Goal: Download file/media

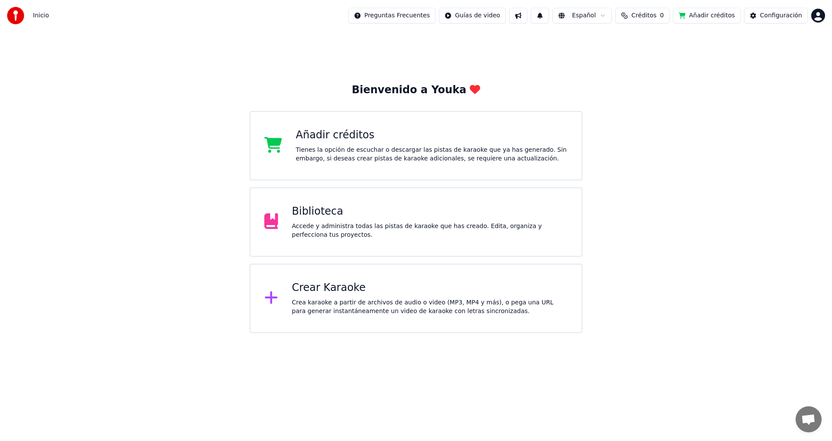
click at [322, 213] on div "Biblioteca" at bounding box center [430, 212] width 276 height 14
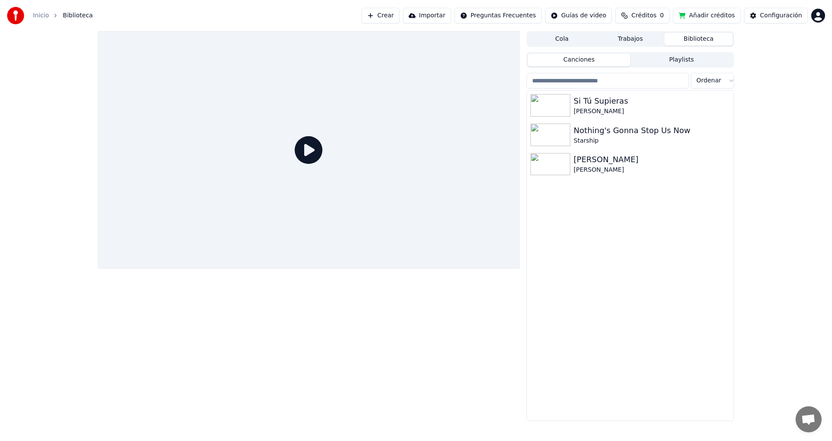
click at [711, 16] on button "Añadir créditos" at bounding box center [707, 16] width 68 height 16
click at [631, 335] on div "Si Tú Supieras [PERSON_NAME] Nothing's Gonna Stop Us Now Starship [PERSON_NAME]" at bounding box center [630, 256] width 207 height 330
click at [724, 166] on icon "button" at bounding box center [726, 163] width 9 height 7
click at [603, 165] on div "[PERSON_NAME]" at bounding box center [648, 159] width 148 height 12
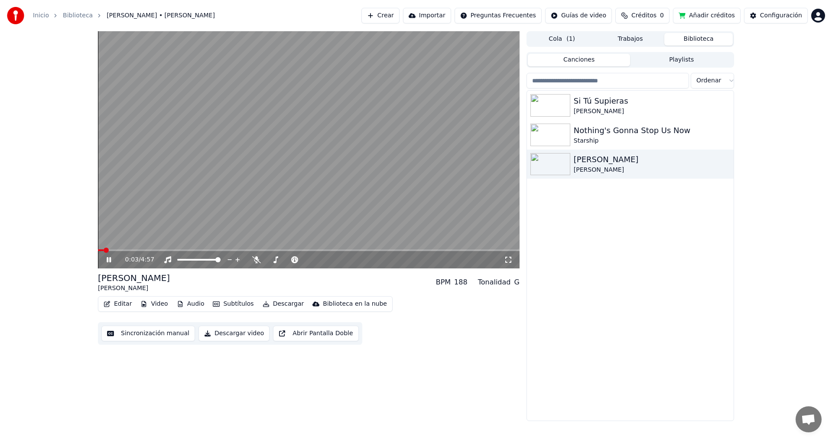
click at [108, 260] on icon at bounding box center [109, 259] width 4 height 5
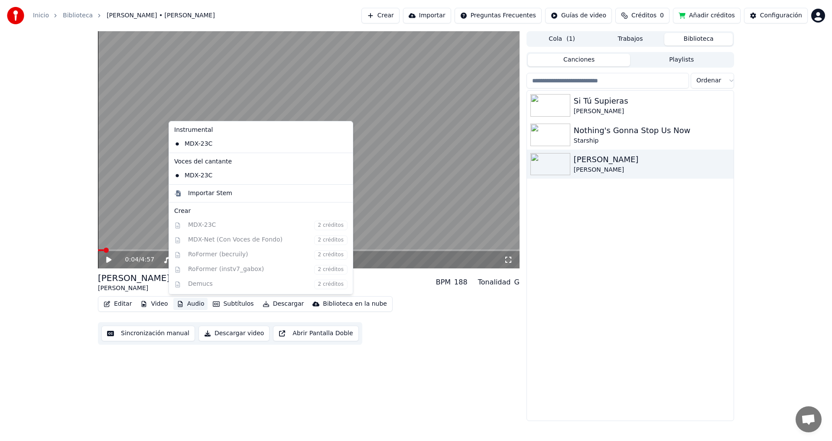
click at [193, 304] on button "Audio" at bounding box center [190, 304] width 35 height 12
click at [181, 146] on div "MDX-23C" at bounding box center [254, 144] width 167 height 14
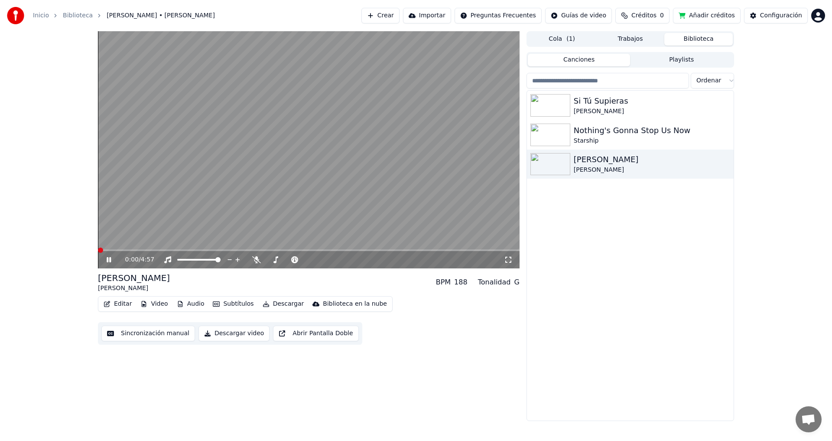
click at [191, 304] on button "Audio" at bounding box center [190, 304] width 35 height 12
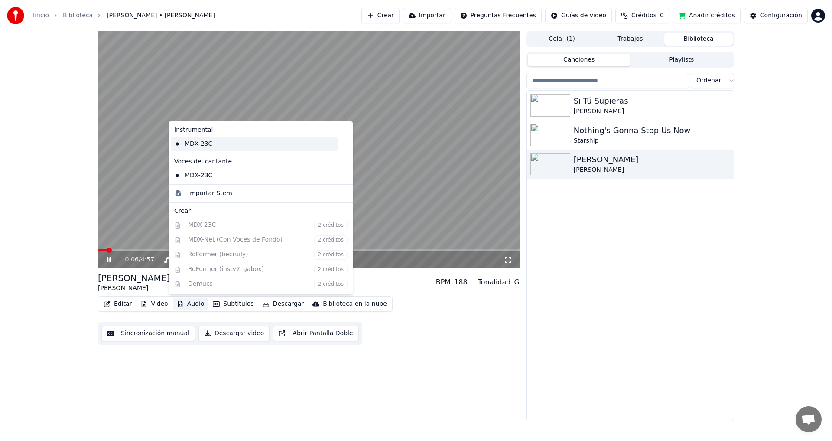
click at [203, 149] on div "MDX-23C" at bounding box center [254, 144] width 167 height 14
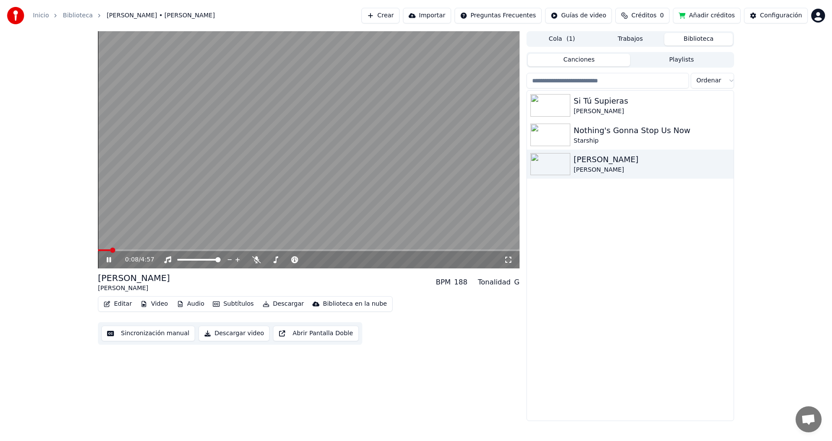
click at [284, 306] on button "Descargar" at bounding box center [283, 304] width 49 height 12
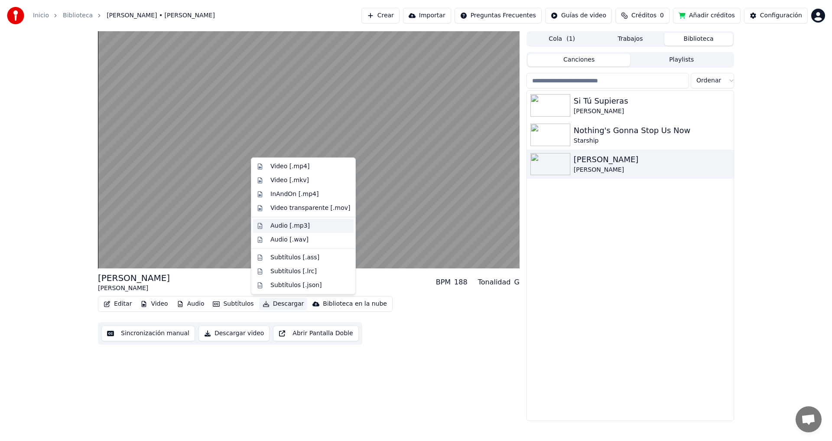
click at [303, 228] on div "Audio [.mp3]" at bounding box center [290, 226] width 39 height 9
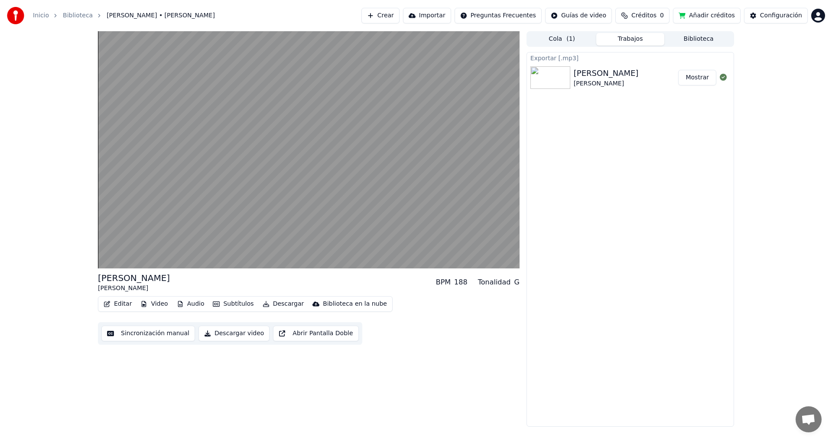
click at [161, 305] on button "Video" at bounding box center [154, 304] width 34 height 12
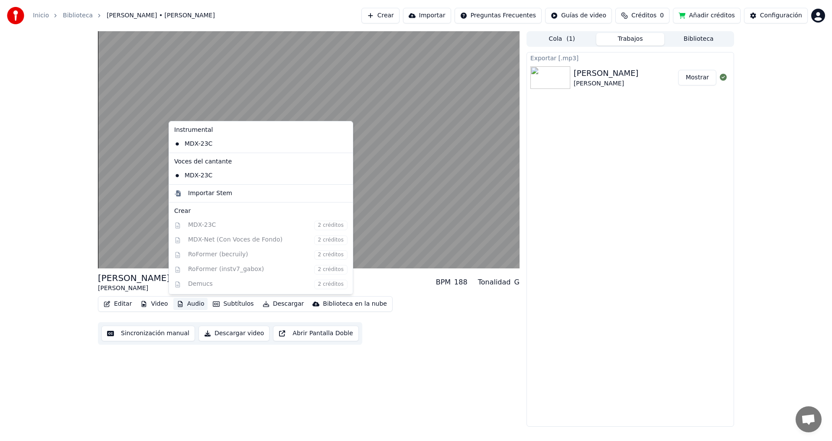
click at [203, 397] on div "[PERSON_NAME] [PERSON_NAME] BPM 188 Tonalidad G Editar Video Audio Subtítulos D…" at bounding box center [309, 228] width 422 height 395
click at [166, 226] on video at bounding box center [309, 149] width 422 height 237
click at [440, 259] on video at bounding box center [309, 149] width 422 height 237
click at [417, 227] on video at bounding box center [309, 149] width 422 height 237
click at [418, 227] on video at bounding box center [309, 149] width 422 height 237
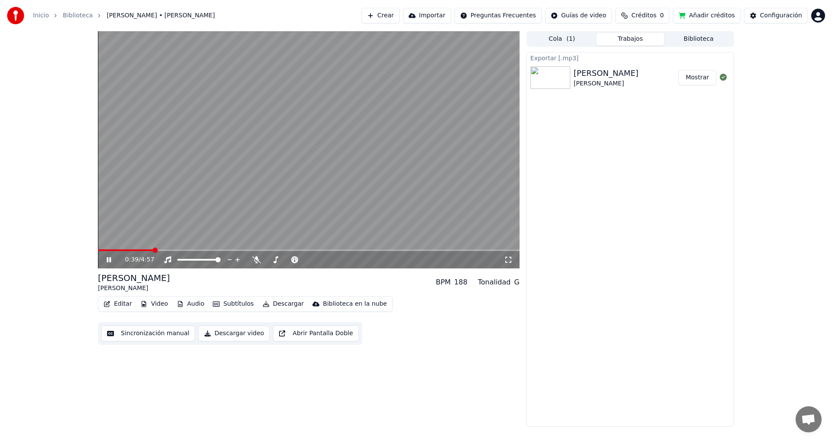
click at [704, 83] on button "Mostrar" at bounding box center [697, 78] width 38 height 16
click at [701, 79] on button "Mostrar" at bounding box center [697, 78] width 38 height 16
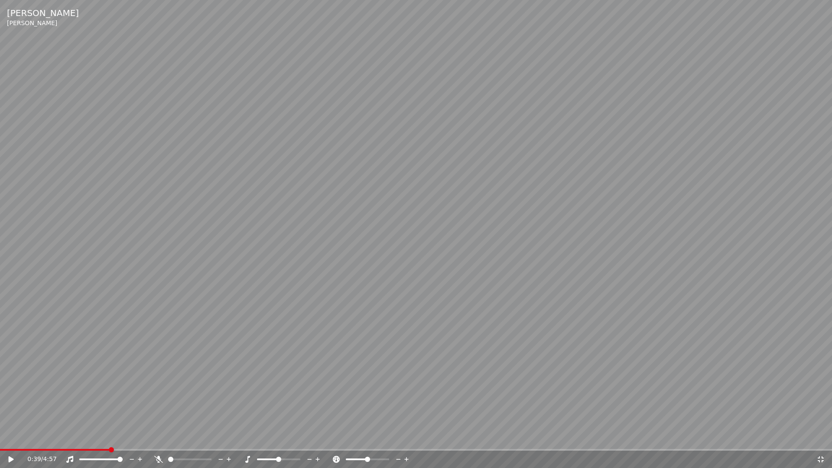
click at [16, 440] on icon at bounding box center [17, 459] width 20 height 7
click at [9, 440] on icon at bounding box center [11, 459] width 5 height 6
click at [822, 440] on icon at bounding box center [821, 459] width 9 height 7
click at [820, 440] on icon at bounding box center [821, 459] width 9 height 7
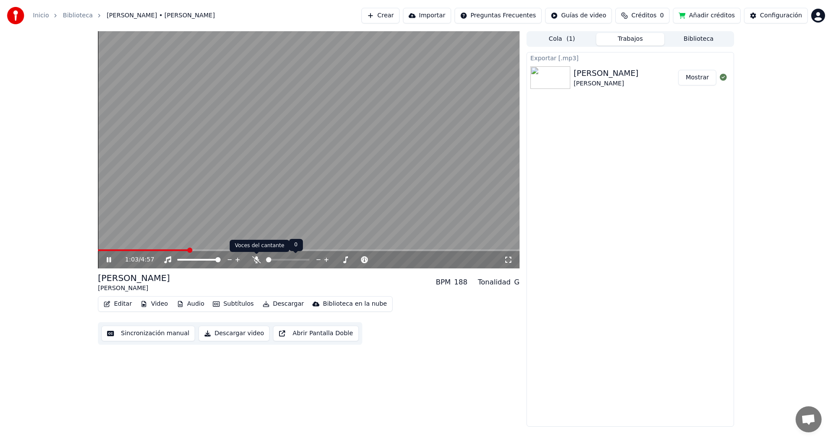
click at [258, 263] on icon at bounding box center [256, 259] width 9 height 7
click at [177, 262] on span at bounding box center [179, 259] width 5 height 5
click at [109, 261] on icon at bounding box center [115, 259] width 20 height 7
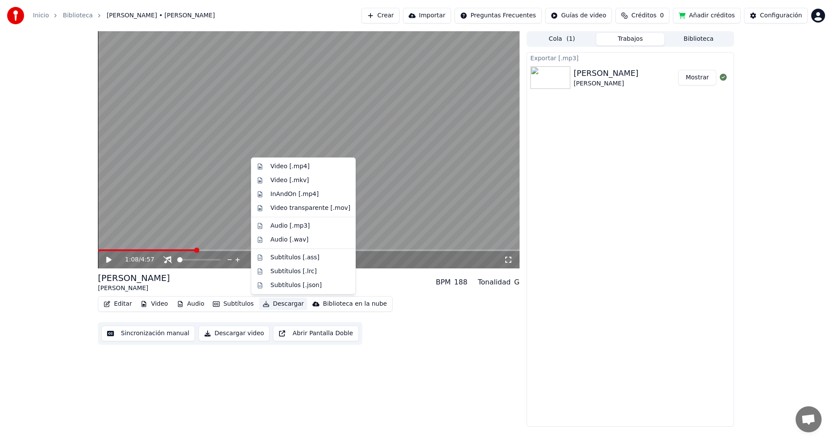
click at [269, 304] on button "Descargar" at bounding box center [283, 304] width 49 height 12
click at [277, 230] on div "Audio [.mp3]" at bounding box center [290, 226] width 39 height 9
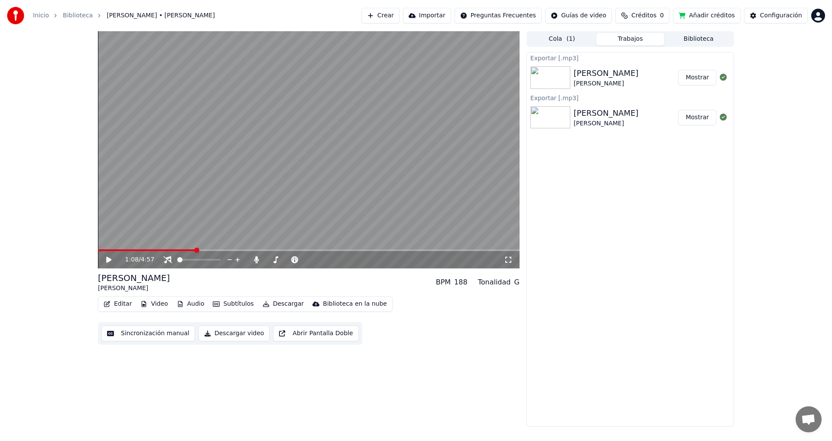
click at [706, 80] on button "Mostrar" at bounding box center [697, 78] width 38 height 16
click at [679, 386] on div "Exportar [.mp3] [PERSON_NAME] [PERSON_NAME] Mostrar Exportar [.mp3] [PERSON_NAM…" at bounding box center [631, 239] width 208 height 375
click at [221, 258] on span at bounding box center [217, 259] width 5 height 5
click at [274, 262] on span at bounding box center [275, 259] width 5 height 5
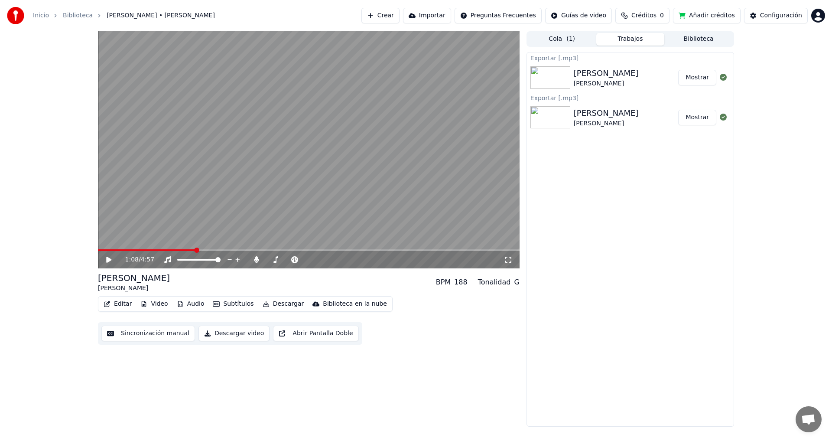
click at [112, 260] on icon at bounding box center [115, 259] width 20 height 7
click at [109, 262] on icon at bounding box center [115, 259] width 20 height 7
click at [98, 253] on span at bounding box center [100, 250] width 5 height 5
click at [104, 263] on div "0:00 / 4:57" at bounding box center [308, 259] width 415 height 9
click at [106, 261] on icon at bounding box center [115, 259] width 20 height 7
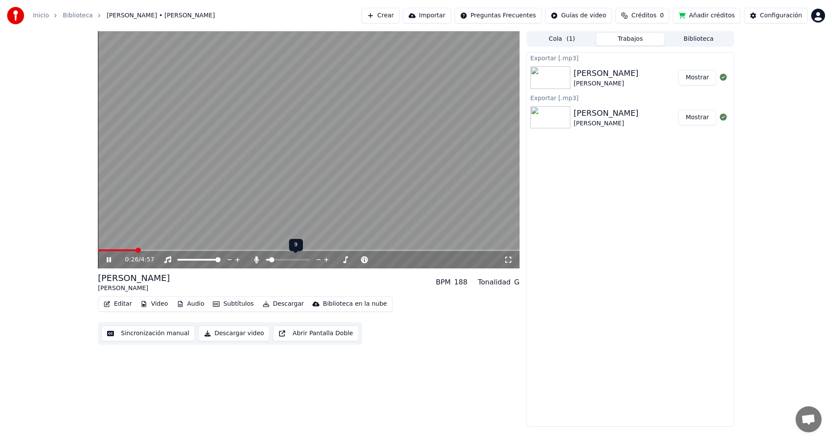
click at [270, 262] on span at bounding box center [271, 259] width 5 height 5
click at [271, 261] on span at bounding box center [272, 259] width 5 height 5
click at [305, 260] on span at bounding box center [306, 259] width 5 height 5
click at [274, 261] on span at bounding box center [275, 259] width 5 height 5
click at [111, 257] on icon at bounding box center [115, 259] width 20 height 7
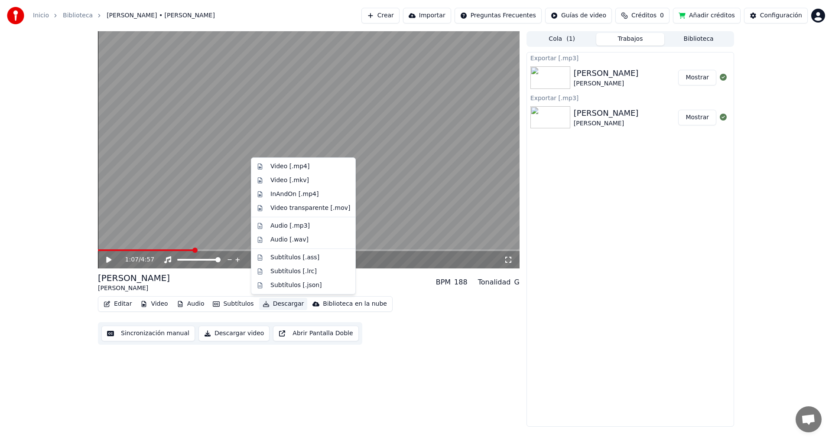
click at [293, 304] on button "Descargar" at bounding box center [283, 304] width 49 height 12
click at [301, 194] on div "InAndOn [.mp4]" at bounding box center [295, 194] width 49 height 9
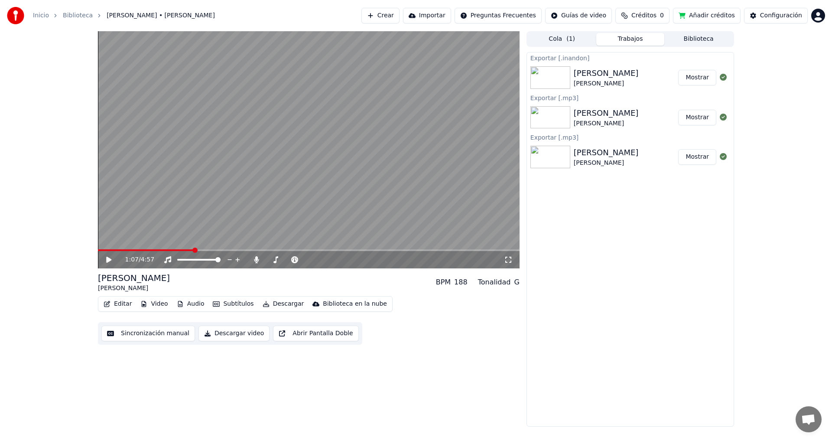
click at [703, 78] on button "Mostrar" at bounding box center [697, 78] width 38 height 16
click at [707, 156] on button "Mostrar" at bounding box center [697, 157] width 38 height 16
click at [700, 79] on button "Mostrar" at bounding box center [697, 78] width 38 height 16
click at [106, 261] on icon at bounding box center [115, 259] width 20 height 7
click at [109, 264] on div "1:09 / 4:57" at bounding box center [308, 259] width 415 height 9
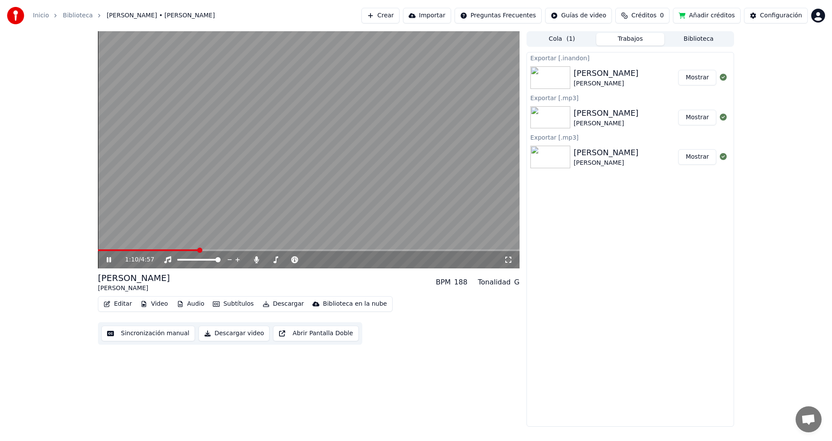
click at [105, 261] on icon at bounding box center [115, 259] width 20 height 7
click at [221, 251] on span at bounding box center [309, 250] width 422 height 2
click at [107, 264] on div "1:27 / 4:57" at bounding box center [308, 259] width 415 height 9
click at [109, 262] on icon at bounding box center [115, 259] width 20 height 7
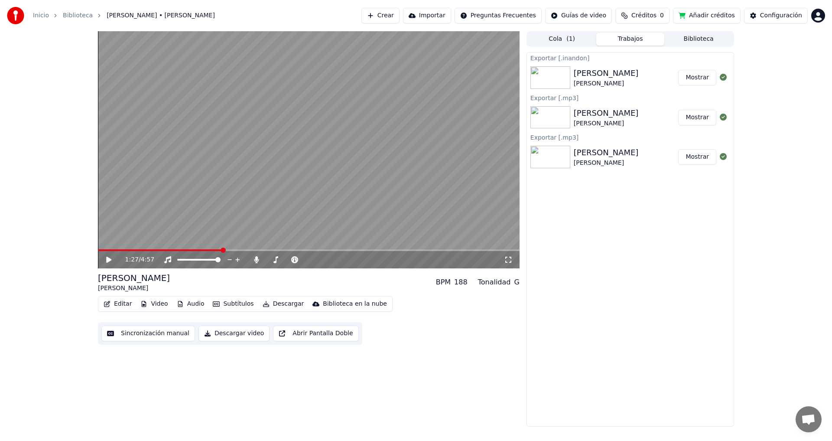
click at [388, 166] on video at bounding box center [309, 149] width 422 height 237
click at [230, 208] on video at bounding box center [309, 149] width 422 height 237
click at [321, 261] on icon at bounding box center [319, 259] width 8 height 9
click at [319, 260] on icon at bounding box center [319, 259] width 8 height 9
click at [318, 260] on icon at bounding box center [319, 259] width 8 height 9
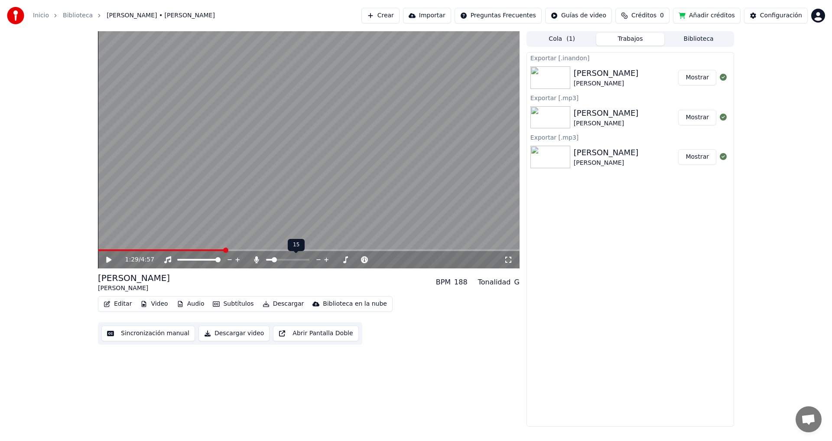
click at [318, 260] on icon at bounding box center [319, 259] width 8 height 9
click at [318, 261] on icon at bounding box center [319, 259] width 8 height 9
click at [110, 261] on icon at bounding box center [115, 259] width 20 height 7
click at [243, 222] on video at bounding box center [309, 149] width 422 height 237
click at [111, 258] on icon at bounding box center [115, 259] width 20 height 7
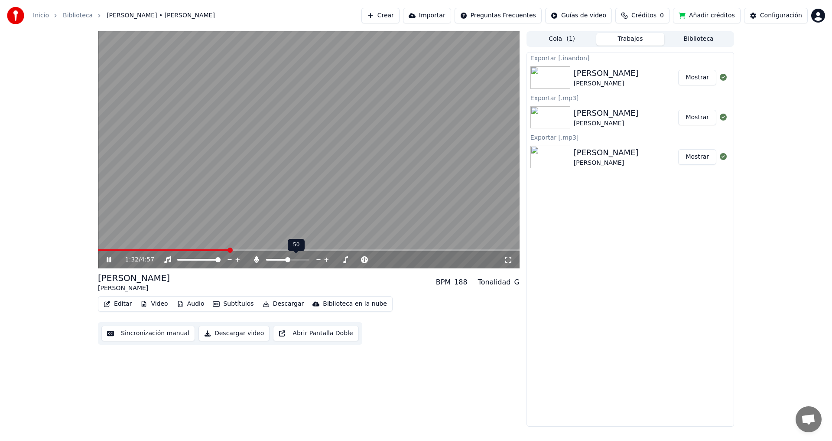
click at [287, 261] on span at bounding box center [287, 259] width 5 height 5
click at [317, 260] on icon at bounding box center [319, 259] width 8 height 9
click at [318, 261] on icon at bounding box center [319, 259] width 8 height 9
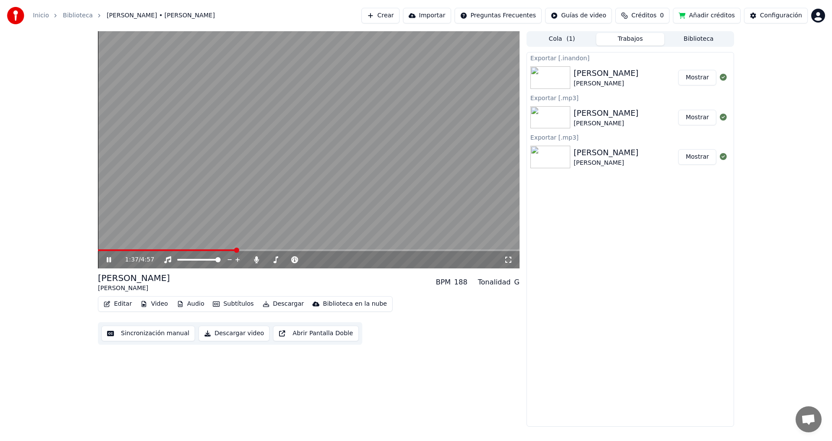
click at [107, 260] on icon at bounding box center [115, 259] width 20 height 7
click at [300, 259] on span at bounding box center [300, 259] width 5 height 5
click at [108, 264] on div "1:37 / 4:57" at bounding box center [308, 259] width 415 height 9
click at [106, 260] on icon at bounding box center [115, 259] width 20 height 7
click at [508, 259] on icon at bounding box center [508, 259] width 9 height 7
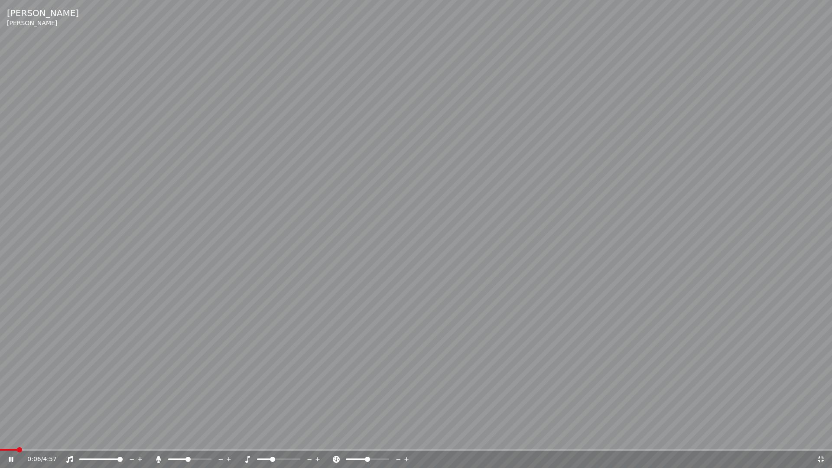
click at [16, 440] on span at bounding box center [8, 450] width 17 height 2
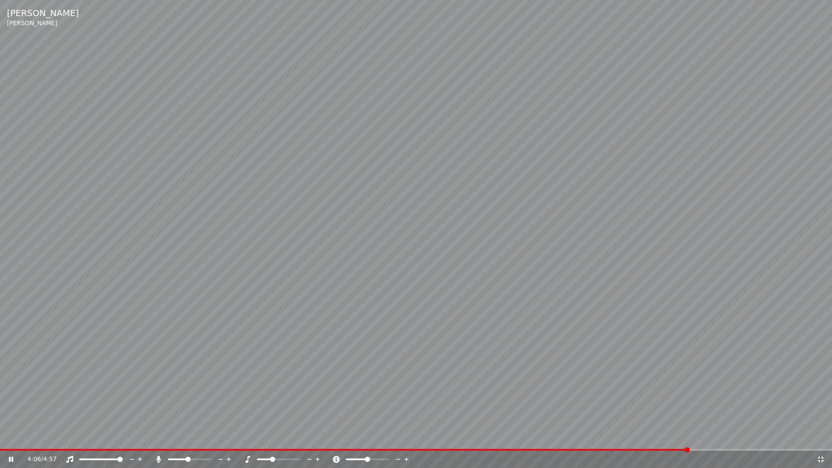
click at [10, 440] on icon at bounding box center [11, 459] width 4 height 5
click at [823, 440] on icon at bounding box center [821, 459] width 9 height 7
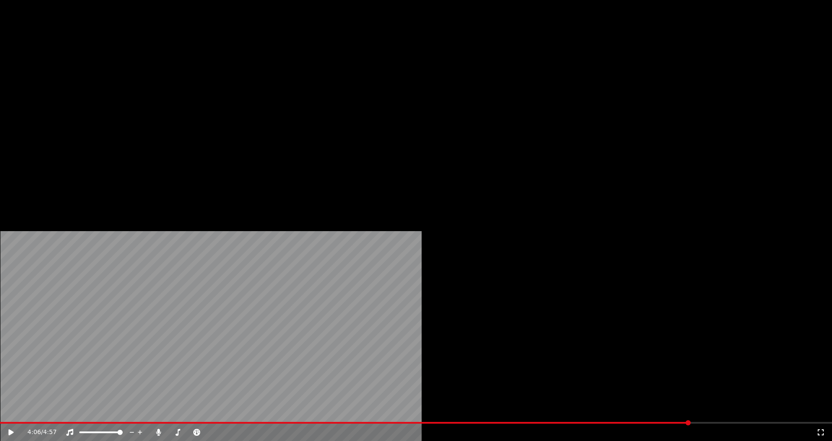
click at [283, 73] on button "Descargar" at bounding box center [283, 67] width 49 height 12
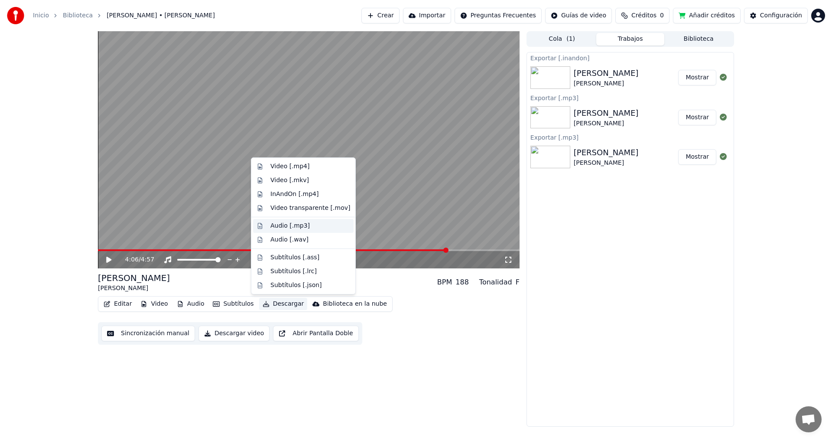
click at [279, 228] on div "Audio [.mp3]" at bounding box center [290, 226] width 39 height 9
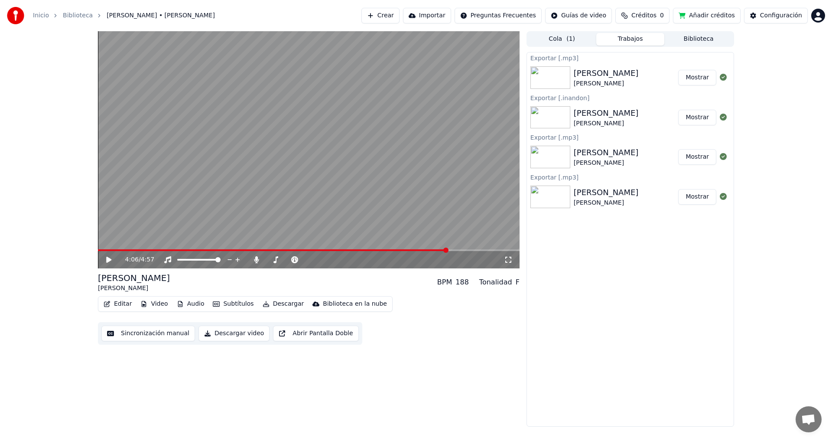
click at [691, 75] on button "Mostrar" at bounding box center [697, 78] width 38 height 16
drag, startPoint x: 385, startPoint y: 433, endPoint x: 409, endPoint y: 401, distance: 39.9
click at [385, 433] on div "Inicio Biblioteca [PERSON_NAME] • [PERSON_NAME] Importar Preguntas Frecuentes G…" at bounding box center [416, 220] width 832 height 441
click at [177, 262] on span at bounding box center [179, 259] width 5 height 5
click at [109, 259] on icon at bounding box center [108, 260] width 5 height 6
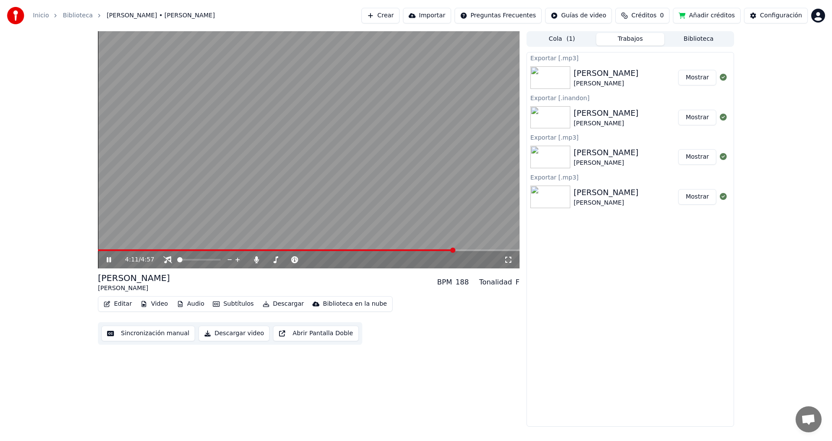
click at [116, 249] on video at bounding box center [309, 149] width 422 height 237
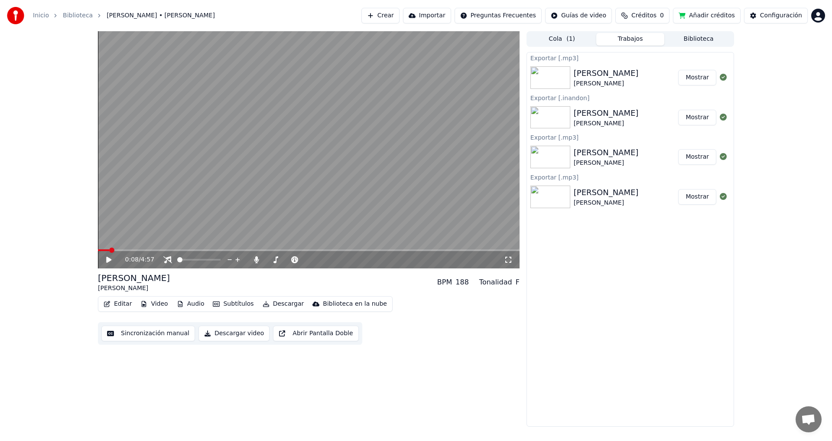
click at [109, 250] on span at bounding box center [103, 250] width 11 height 2
click at [107, 250] on span at bounding box center [102, 250] width 9 height 2
click at [98, 251] on span at bounding box center [98, 250] width 0 height 2
click at [110, 260] on icon at bounding box center [108, 260] width 5 height 6
click at [108, 260] on icon at bounding box center [109, 259] width 4 height 5
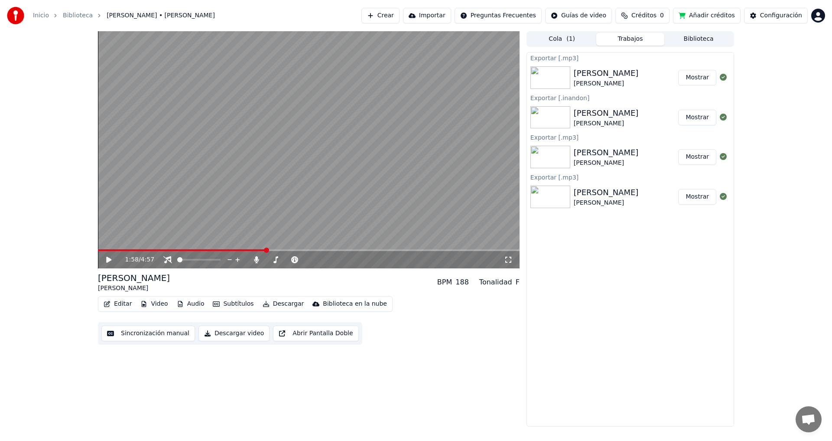
click at [110, 263] on icon at bounding box center [115, 259] width 20 height 7
click at [109, 261] on icon at bounding box center [115, 259] width 20 height 7
click at [698, 78] on button "Mostrar" at bounding box center [697, 78] width 38 height 16
click at [700, 81] on button "Mostrar" at bounding box center [697, 78] width 38 height 16
click at [696, 80] on button "Mostrar" at bounding box center [697, 78] width 38 height 16
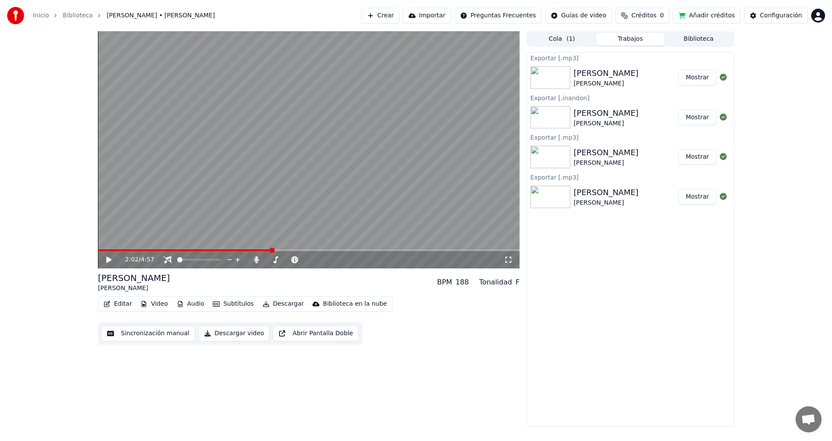
click at [696, 80] on button "Mostrar" at bounding box center [697, 78] width 38 height 16
click at [725, 79] on icon at bounding box center [723, 77] width 7 height 7
click at [722, 79] on icon at bounding box center [723, 77] width 7 height 7
click at [705, 81] on button "Mostrar" at bounding box center [697, 78] width 38 height 16
click at [695, 79] on button "Mostrar" at bounding box center [697, 78] width 38 height 16
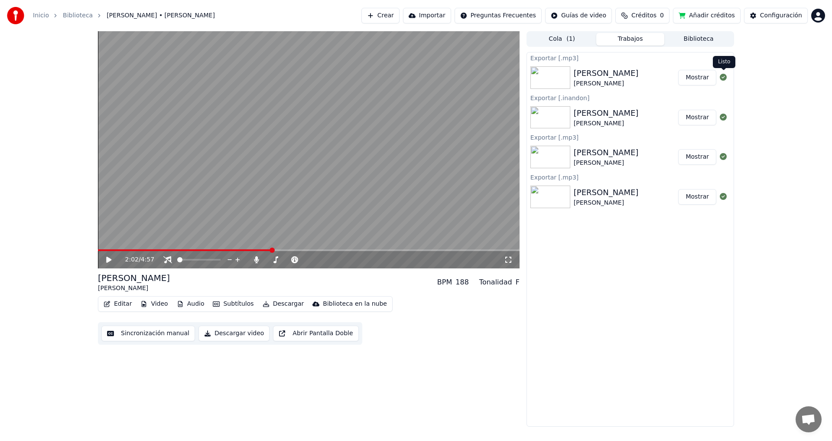
click at [723, 77] on icon at bounding box center [723, 77] width 7 height 7
click at [705, 19] on button "Añadir créditos" at bounding box center [707, 16] width 68 height 16
click at [705, 79] on button "Mostrar" at bounding box center [697, 78] width 38 height 16
click at [775, 15] on div "Configuración" at bounding box center [781, 15] width 42 height 9
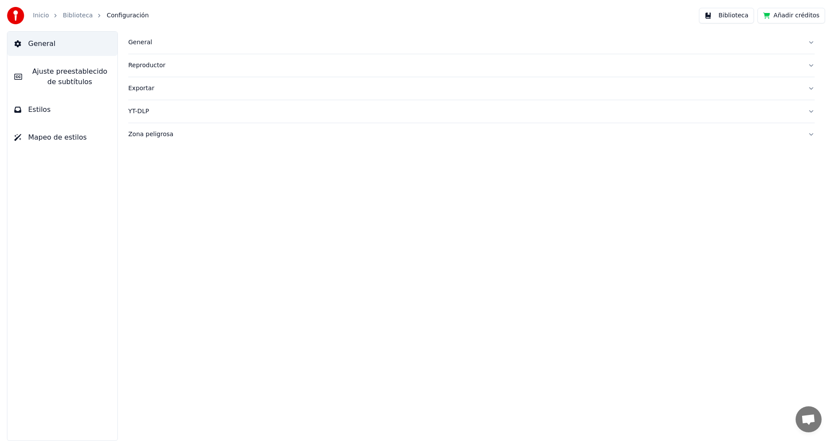
click at [737, 10] on button "Biblioteca" at bounding box center [726, 16] width 55 height 16
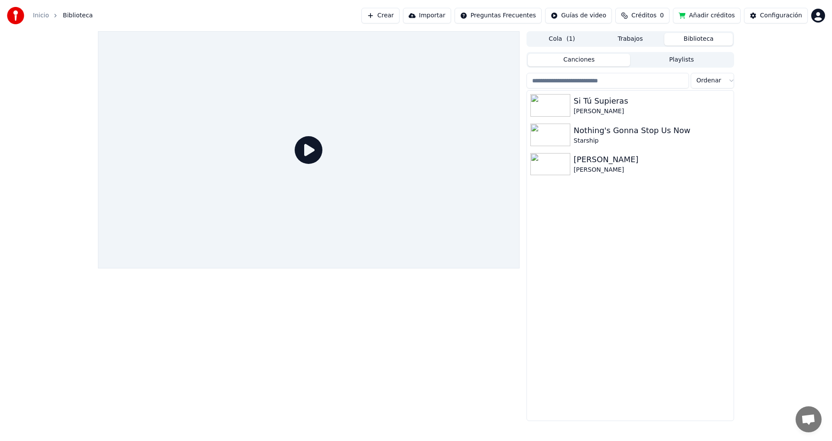
click at [633, 38] on button "Trabajos" at bounding box center [631, 39] width 68 height 13
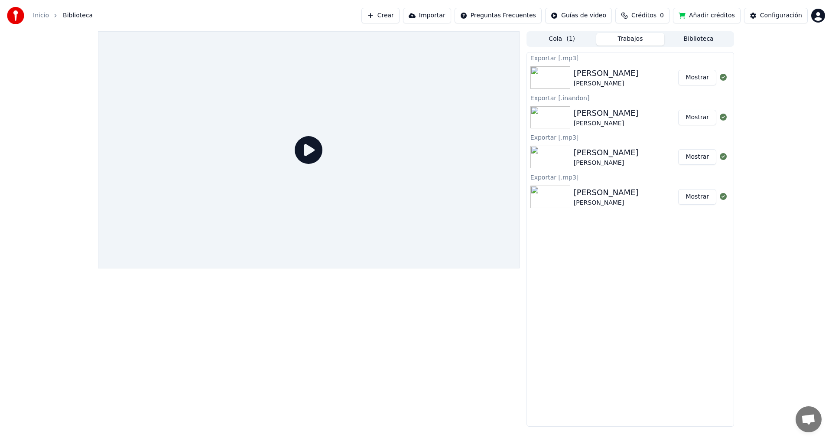
click at [700, 81] on button "Mostrar" at bounding box center [697, 78] width 38 height 16
click at [577, 18] on html "Inicio Biblioteca Crear Importar Preguntas Frecuentes Guías de video Créditos 0…" at bounding box center [416, 220] width 832 height 441
click at [503, 14] on html "Inicio Biblioteca Crear Importar Preguntas Frecuentes Guías de video Créditos 0…" at bounding box center [416, 220] width 832 height 441
click at [307, 153] on icon at bounding box center [309, 150] width 28 height 28
click at [584, 109] on div "[PERSON_NAME]" at bounding box center [606, 113] width 65 height 12
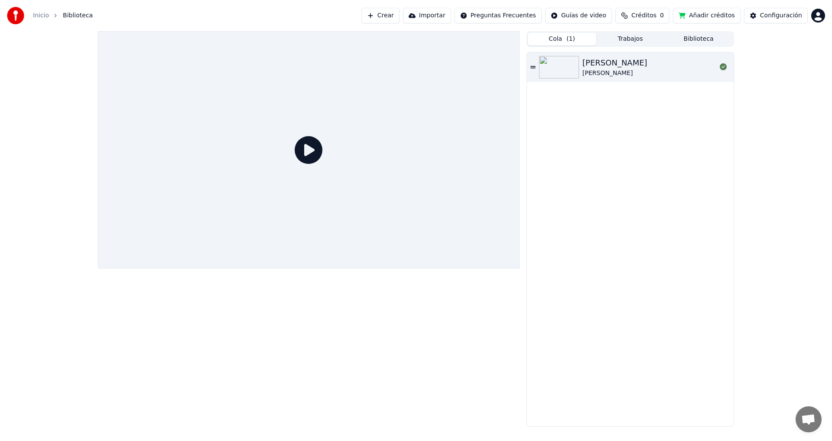
click at [565, 41] on button "Cola ( 1 )" at bounding box center [562, 39] width 68 height 13
click at [709, 36] on button "Biblioteca" at bounding box center [699, 39] width 68 height 13
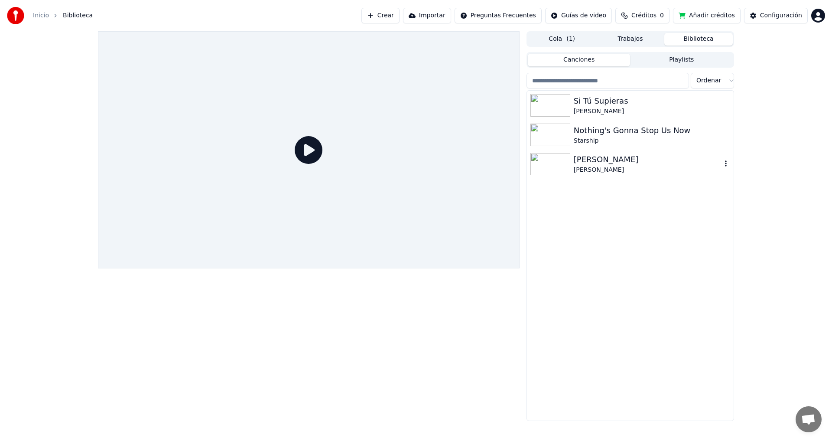
click at [571, 166] on div at bounding box center [552, 164] width 43 height 23
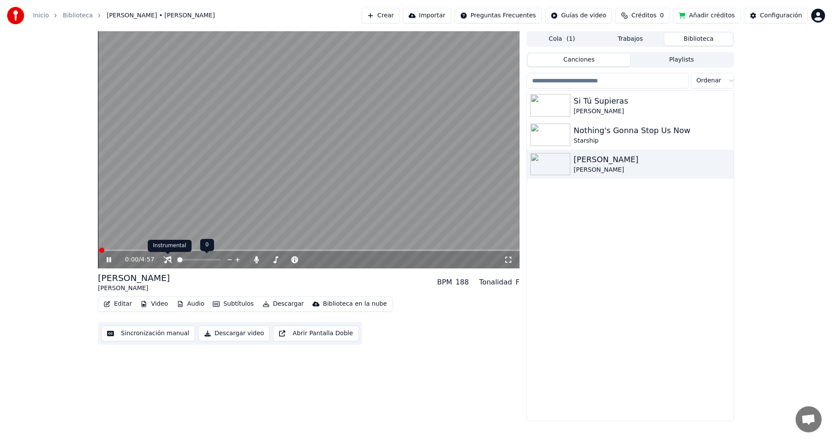
click at [114, 257] on icon at bounding box center [115, 259] width 20 height 7
click at [109, 259] on icon at bounding box center [108, 260] width 5 height 6
click at [110, 260] on icon at bounding box center [109, 259] width 4 height 5
click at [640, 39] on button "Trabajos" at bounding box center [631, 39] width 68 height 13
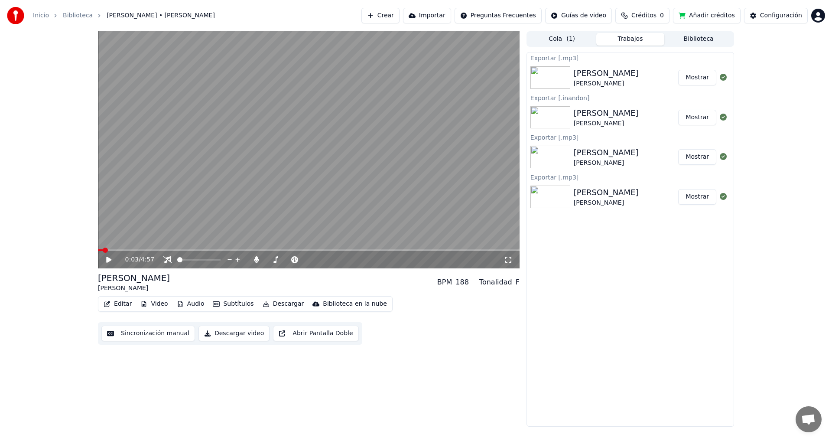
click at [700, 81] on button "Mostrar" at bounding box center [697, 78] width 38 height 16
click at [725, 78] on icon at bounding box center [723, 77] width 7 height 7
